Goal: Task Accomplishment & Management: Manage account settings

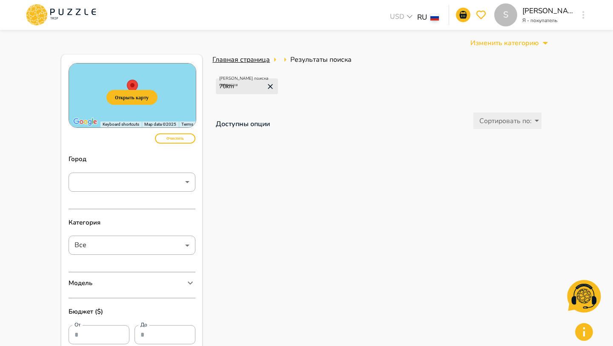
click at [245, 63] on span "Главная страница" at bounding box center [240, 59] width 57 height 9
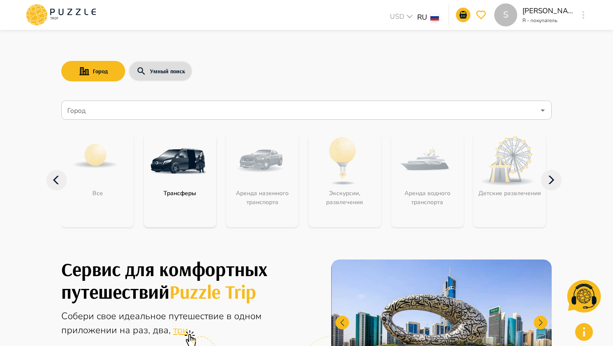
scroll to position [1, 0]
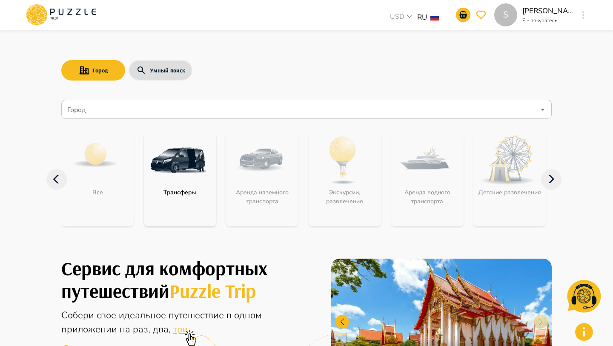
click at [582, 16] on icon "button" at bounding box center [583, 15] width 2 height 8
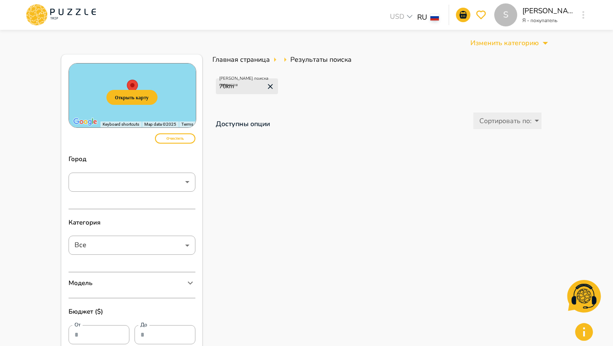
click at [588, 16] on div "S" at bounding box center [584, 14] width 10 height 15
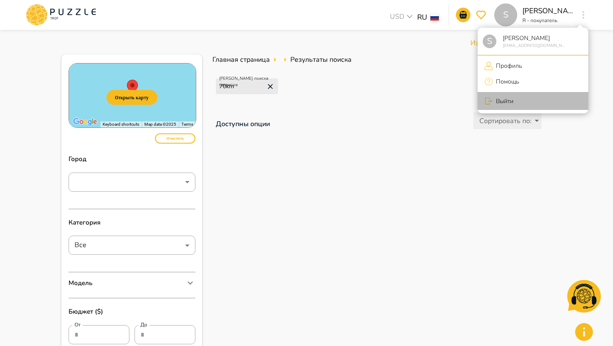
click at [511, 97] on p "Выйти" at bounding box center [503, 101] width 20 height 9
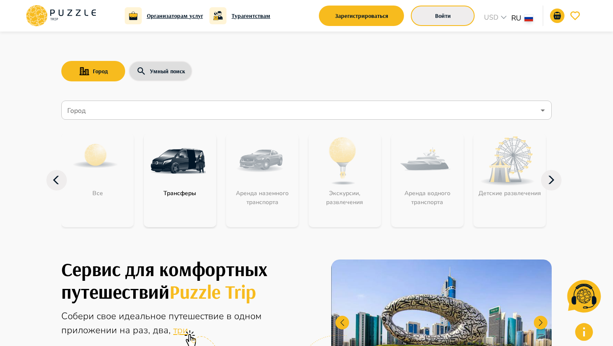
click at [444, 9] on button "Войти" at bounding box center [443, 16] width 64 height 20
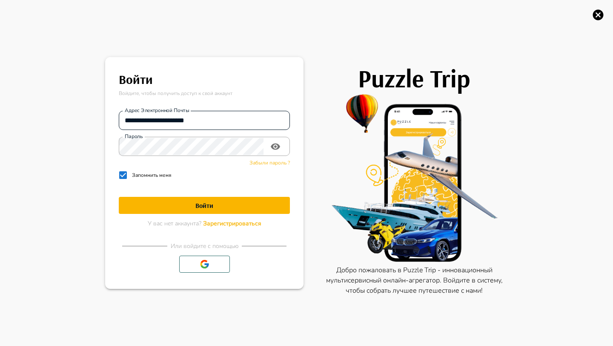
click at [168, 120] on input "**********" at bounding box center [204, 120] width 171 height 17
type input "**********"
click at [270, 209] on button "Войти" at bounding box center [204, 205] width 171 height 17
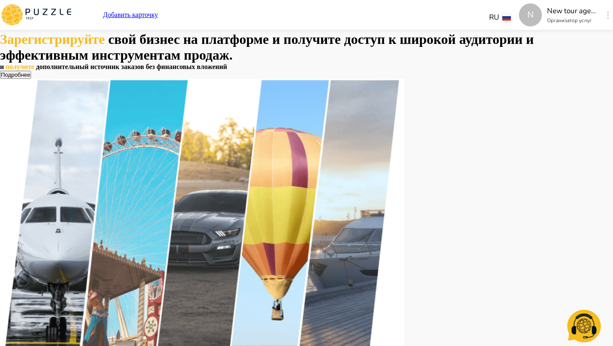
click at [552, 13] on div "N Добавить карточку RU ** N New tour agency Организатор услуг N" at bounding box center [306, 15] width 613 height 30
click at [607, 13] on icon "button" at bounding box center [608, 15] width 2 height 8
click at [605, 19] on button "button" at bounding box center [608, 15] width 6 height 12
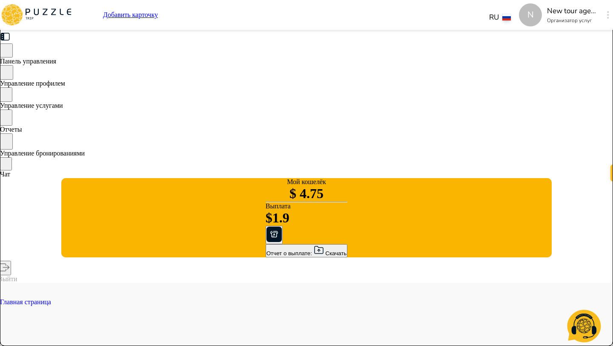
click at [63, 109] on span "Управление услугами" at bounding box center [31, 105] width 63 height 7
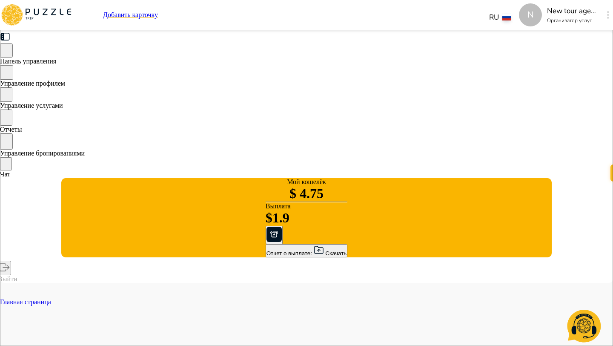
click at [141, 74] on div "Управление профилем" at bounding box center [306, 76] width 613 height 22
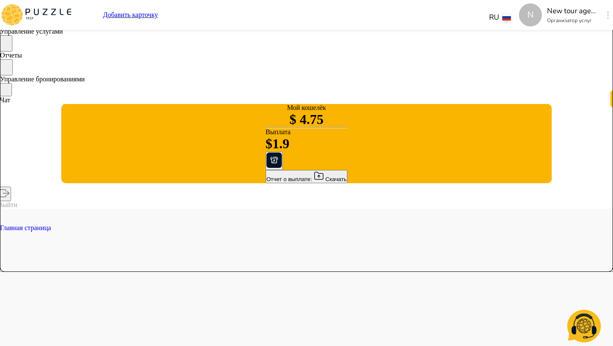
scroll to position [75, 0]
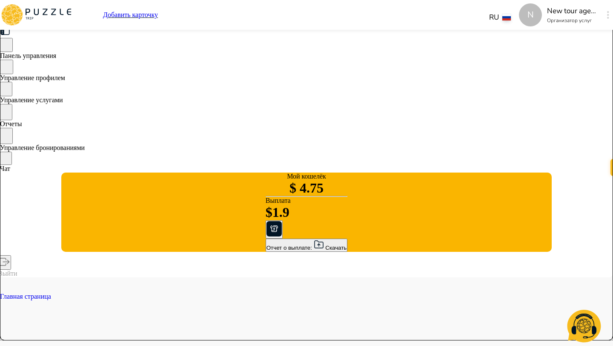
scroll to position [0, 0]
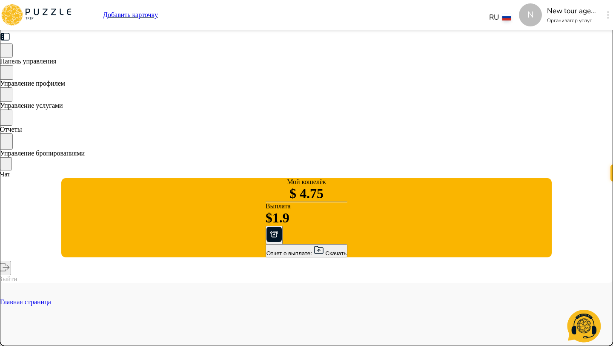
click at [158, 17] on p "Добавить карточку" at bounding box center [130, 15] width 55 height 8
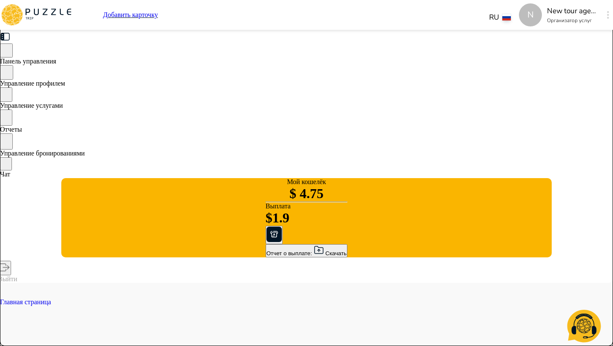
type textarea "*"
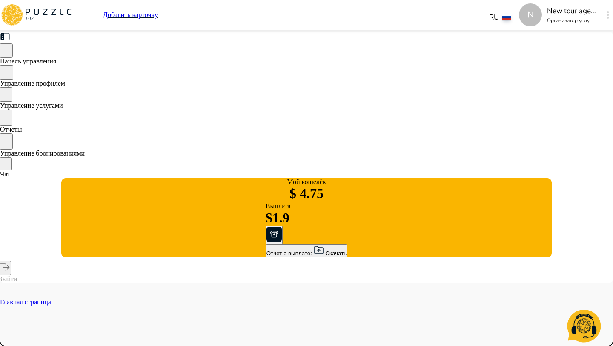
type textarea "*"
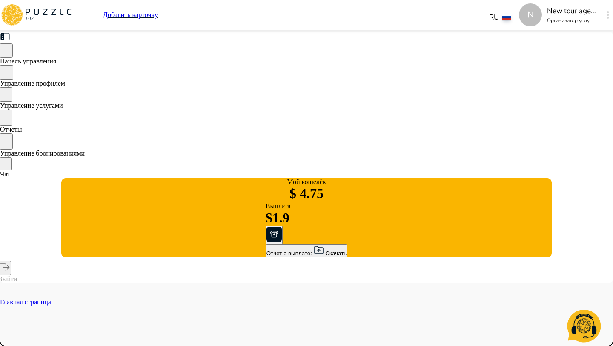
type textarea "*"
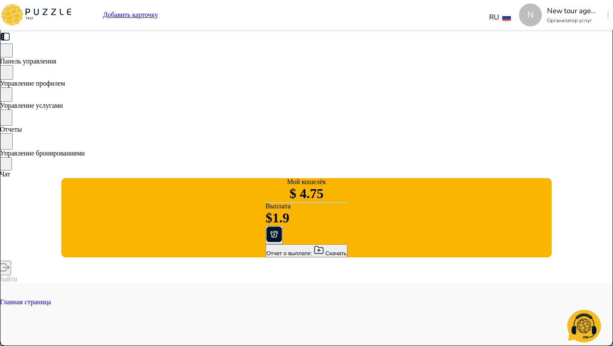
type textarea "*"
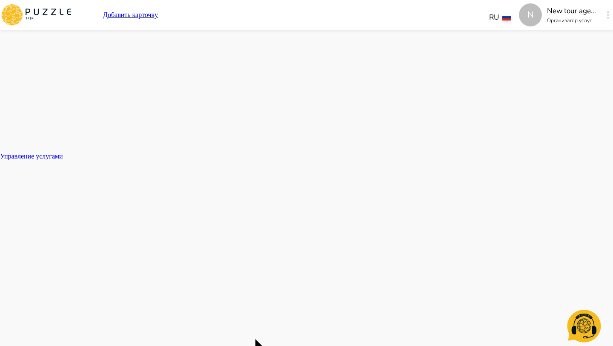
scroll to position [784, 0]
type textarea "*"
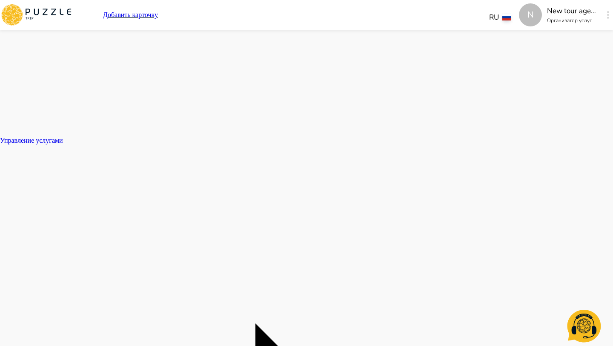
type textarea "*"
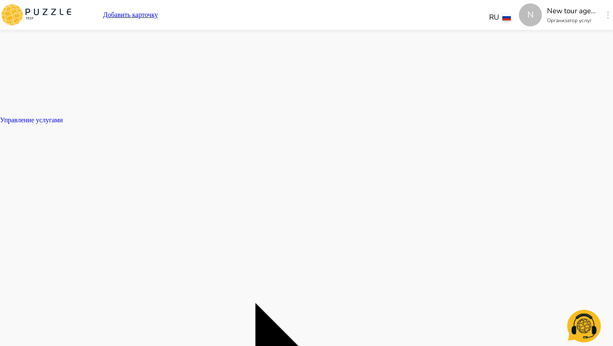
type textarea "*"
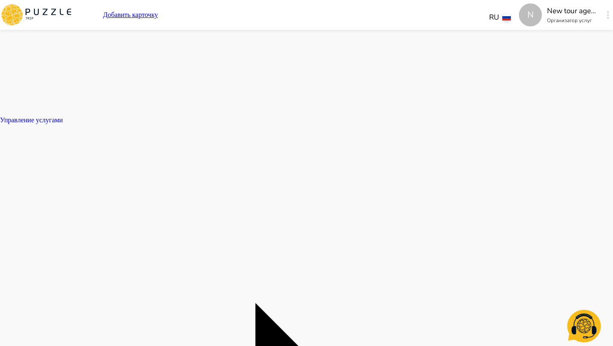
type textarea "*"
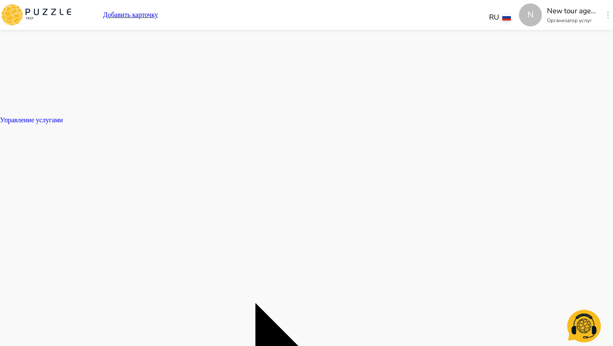
type textarea "*"
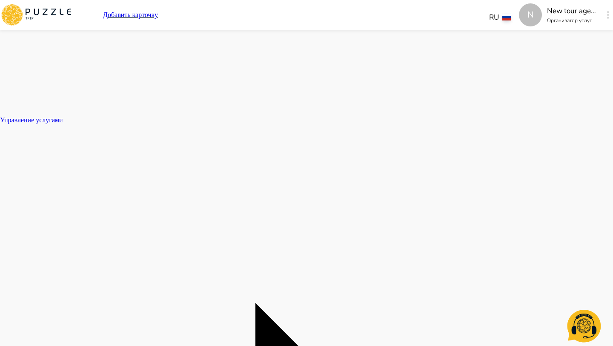
type textarea "*"
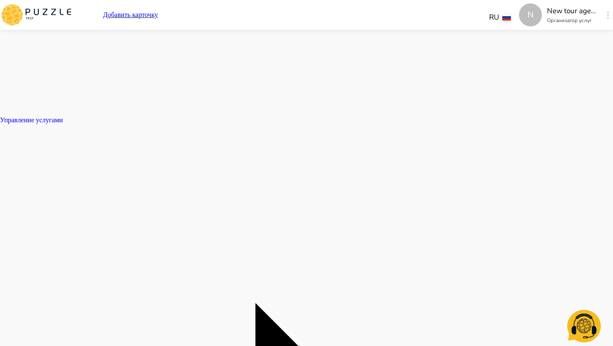
type textarea "*"
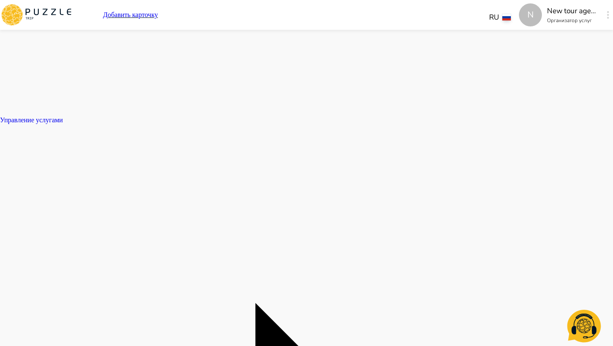
type textarea "*"
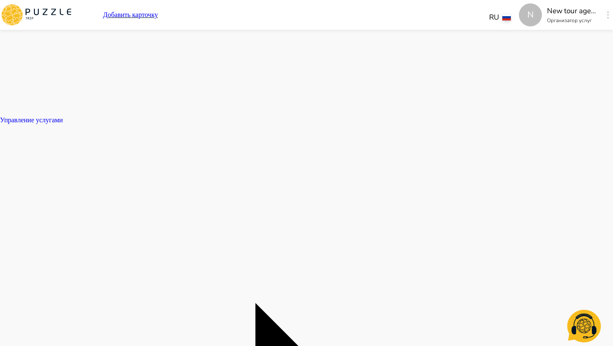
type textarea "*"
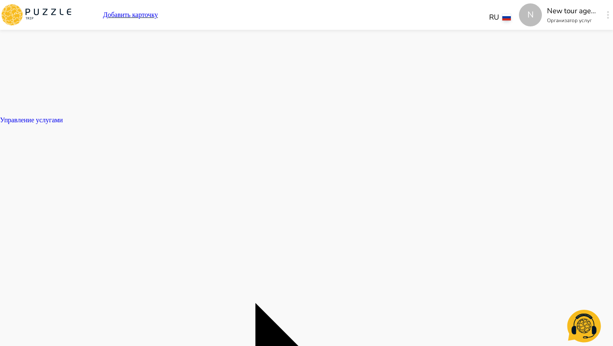
type textarea "*"
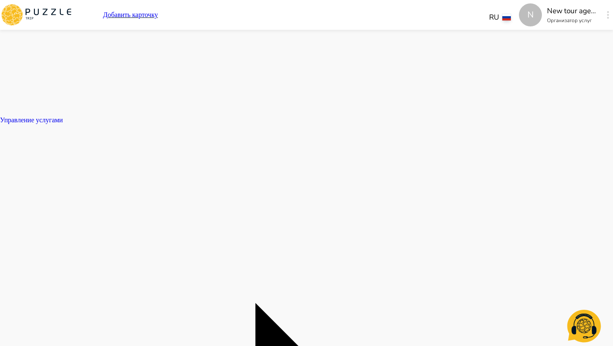
type textarea "*"
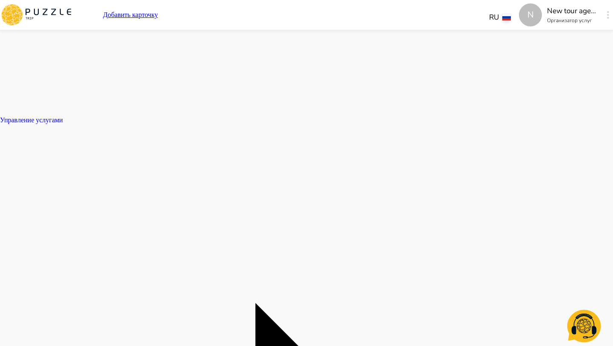
type textarea "*"
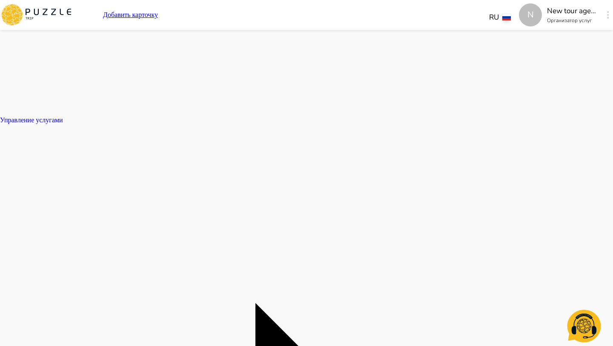
type textarea "*"
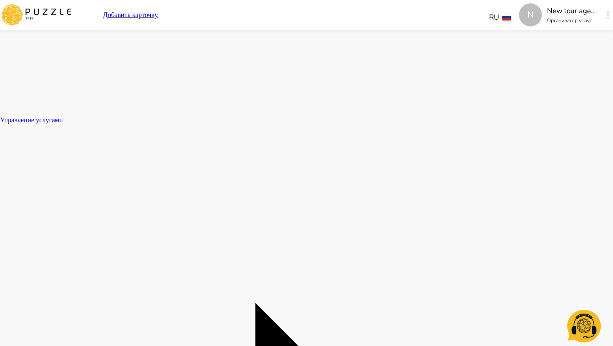
type textarea "*"
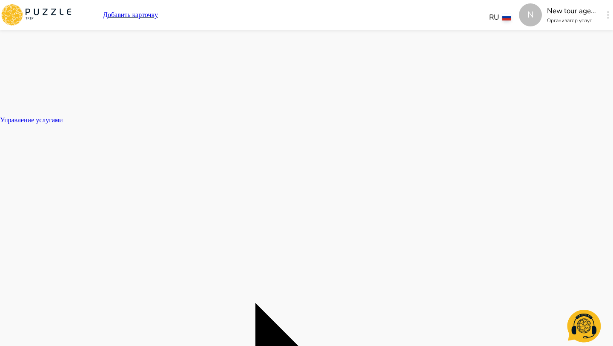
type textarea "*"
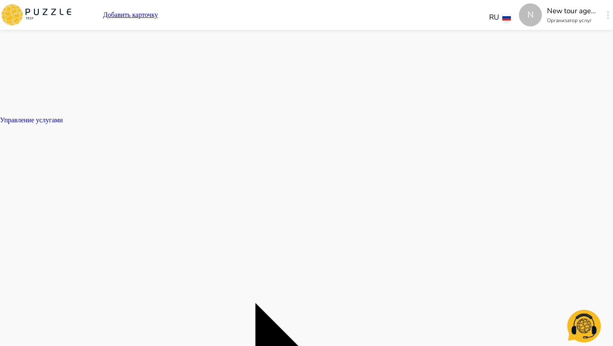
type textarea "*"
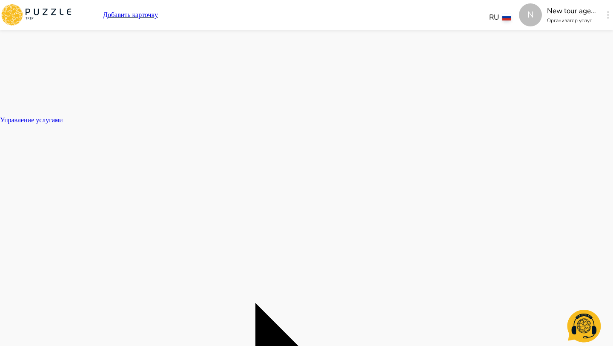
type textarea "*"
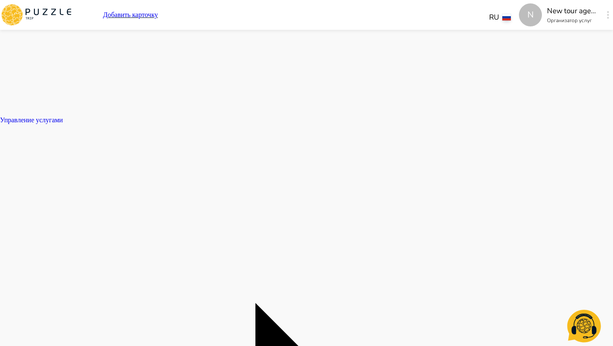
type textarea "*"
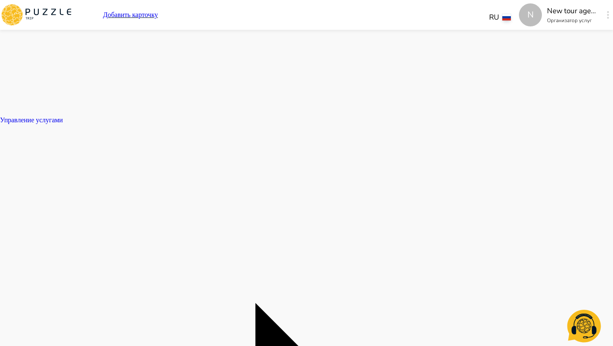
type textarea "*"
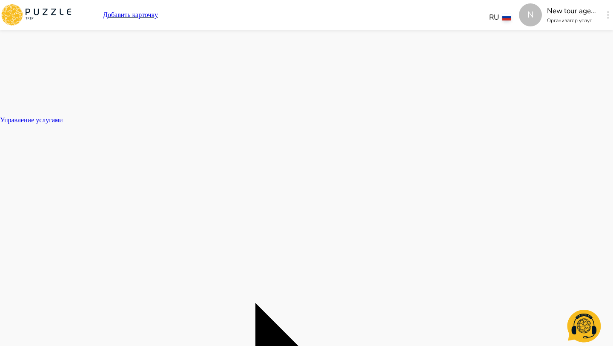
type textarea "*"
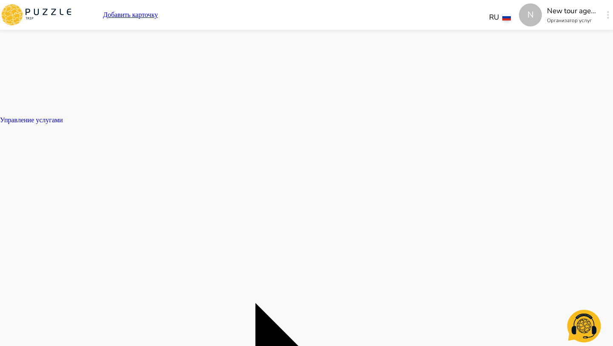
type textarea "*"
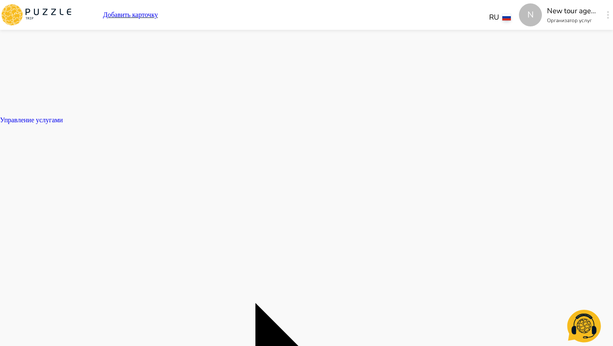
type textarea "*"
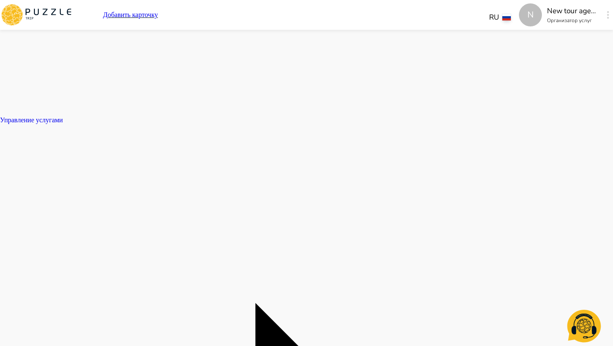
type textarea "*"
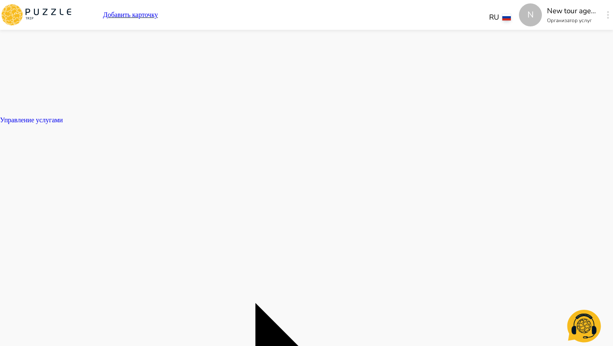
type textarea "*"
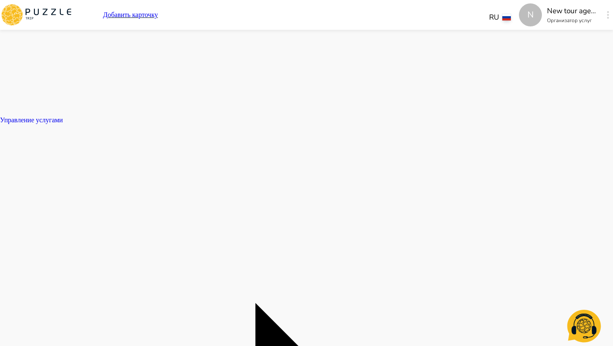
type textarea "*"
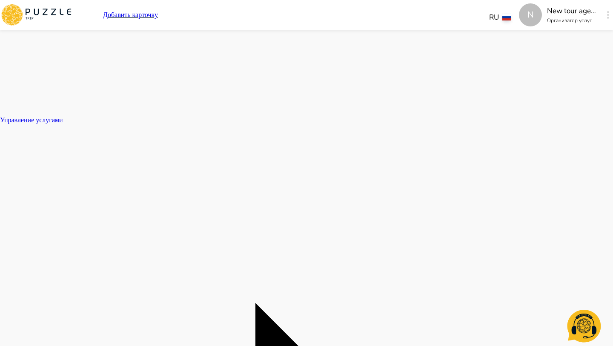
type textarea "*"
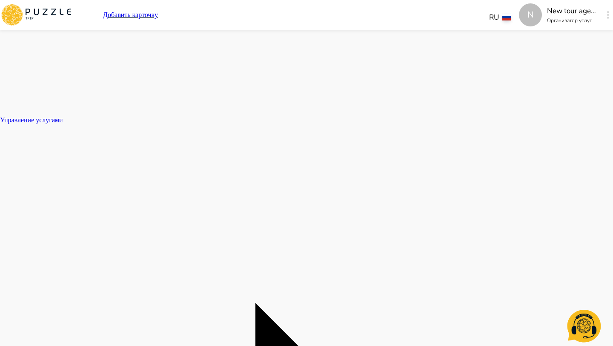
type textarea "*"
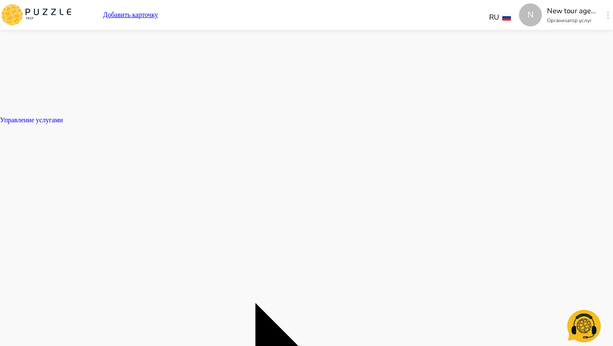
type textarea "*"
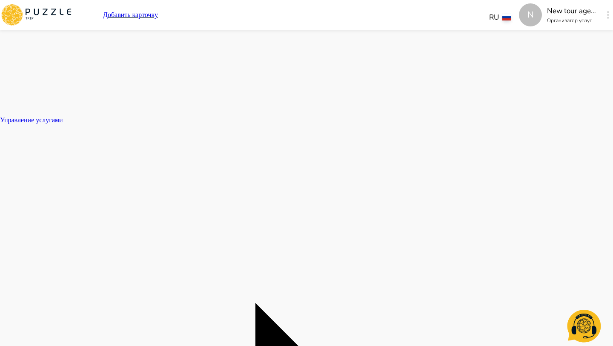
type textarea "*"
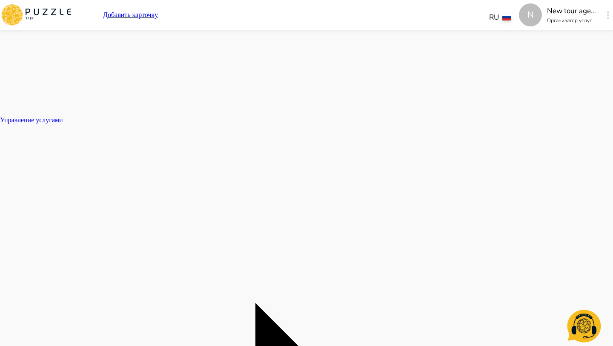
type textarea "*"
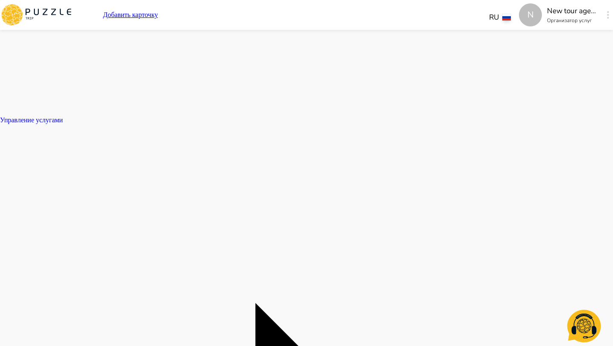
type textarea "*"
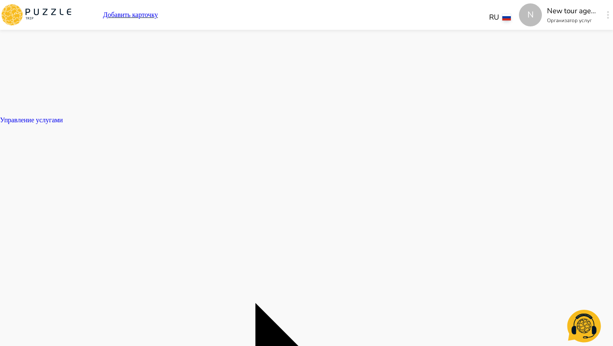
type textarea "*"
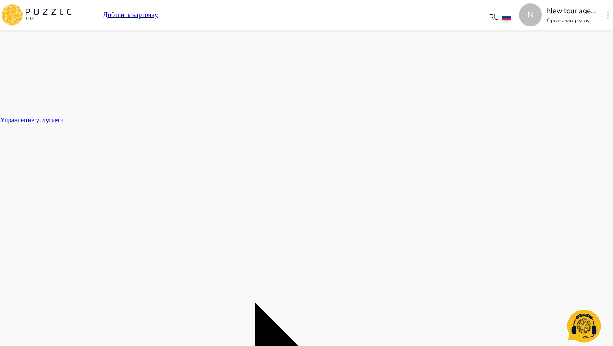
type textarea "*"
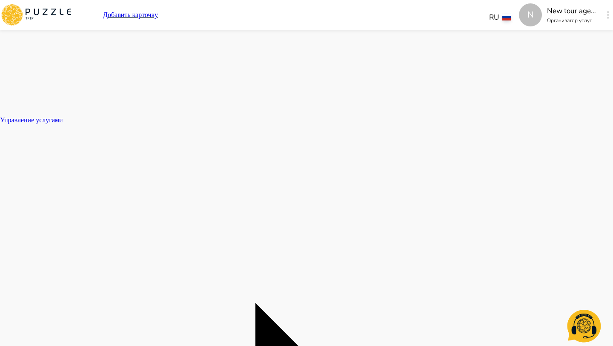
type textarea "*"
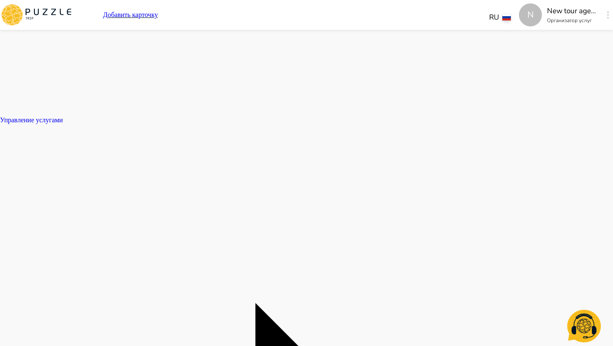
type textarea "*"
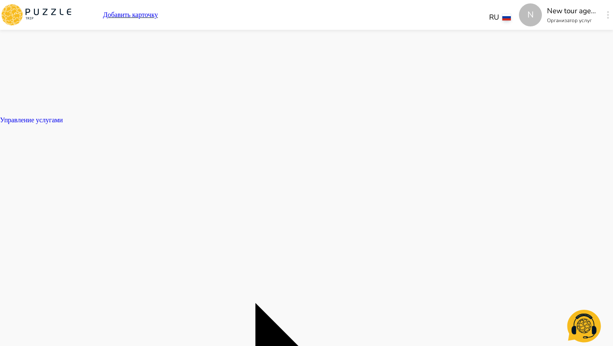
type textarea "*"
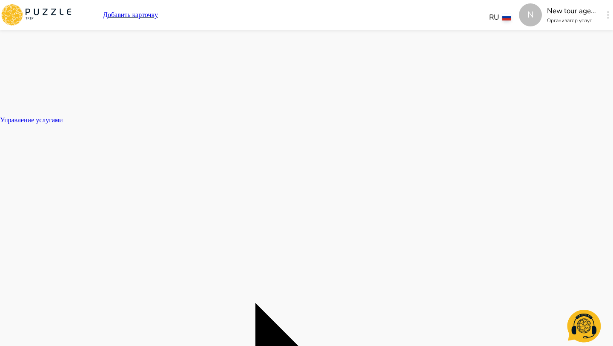
type textarea "*"
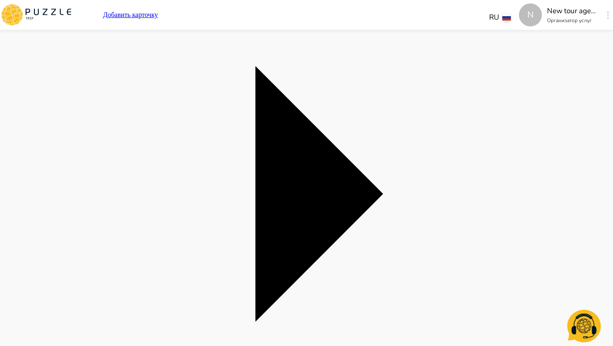
scroll to position [0, 0]
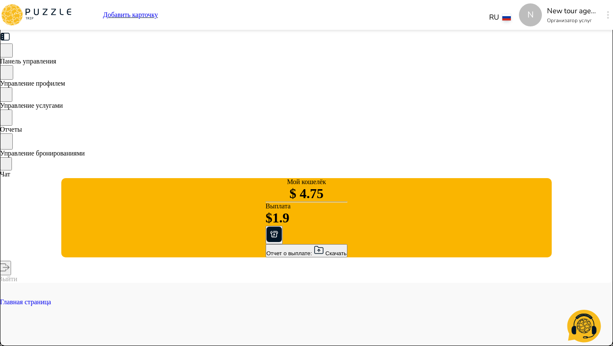
click at [85, 152] on span "Управление бронированиями" at bounding box center [42, 152] width 85 height 7
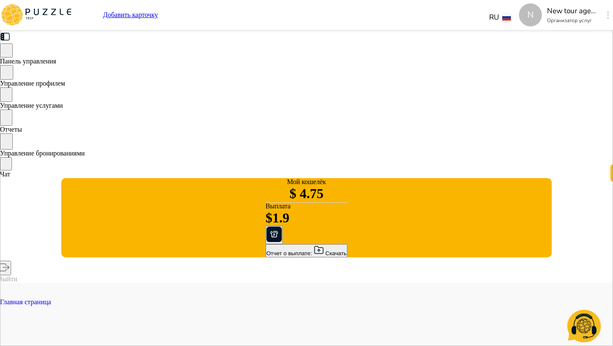
click at [63, 103] on span "Управление услугами" at bounding box center [31, 105] width 63 height 7
